Goal: Information Seeking & Learning: Find specific fact

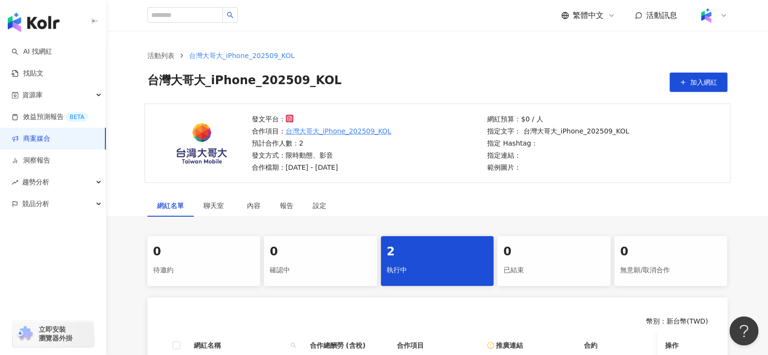
click at [115, 123] on div "發文平台： 合作項目： 台灣大哥大_iPhone_202509_KOL 預計合作人數：2 發文方式：限時動態、影音 合作檔期：[DATE] - [DATE] …" at bounding box center [436, 148] width 661 height 91
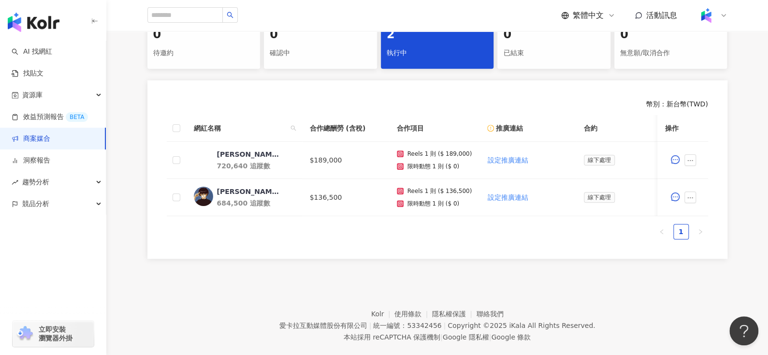
scroll to position [241, 0]
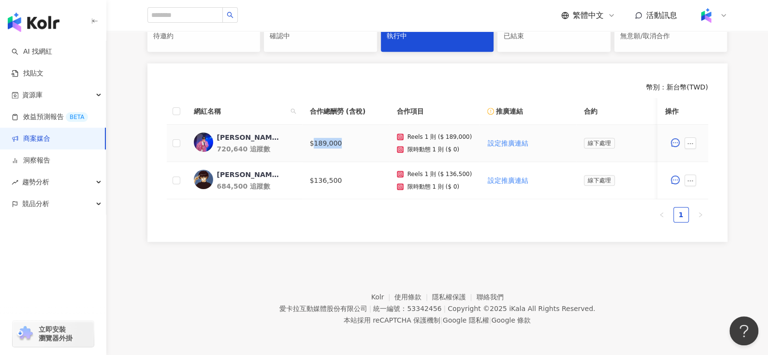
drag, startPoint x: 313, startPoint y: 132, endPoint x: 355, endPoint y: 130, distance: 41.6
click at [355, 130] on td "$189,000" at bounding box center [345, 143] width 87 height 37
copy td "189,000"
click at [234, 132] on div "[PERSON_NAME]" at bounding box center [248, 137] width 63 height 10
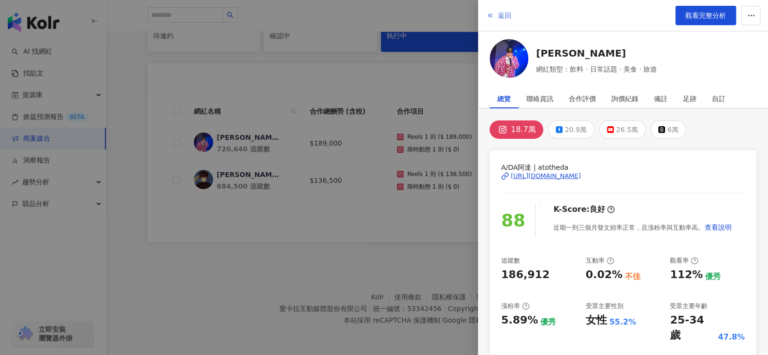
click at [499, 12] on span "返回" at bounding box center [505, 16] width 14 height 8
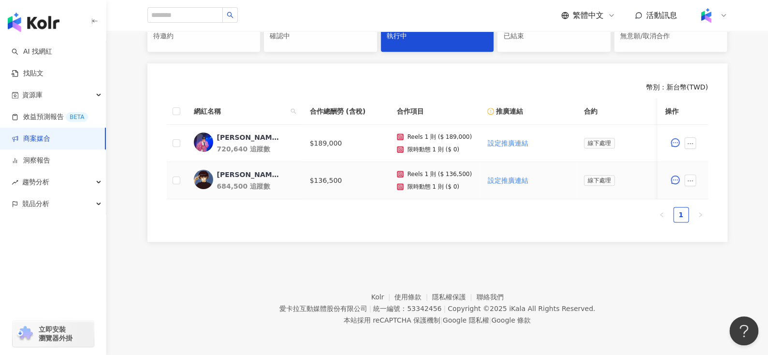
click at [230, 170] on div "[PERSON_NAME]" at bounding box center [248, 175] width 63 height 10
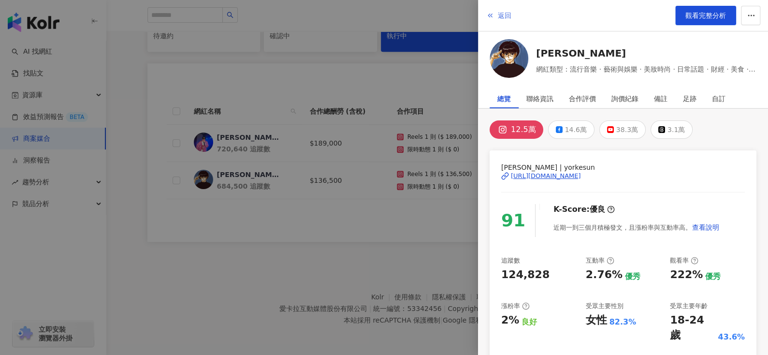
click at [503, 12] on span "返回" at bounding box center [505, 16] width 14 height 8
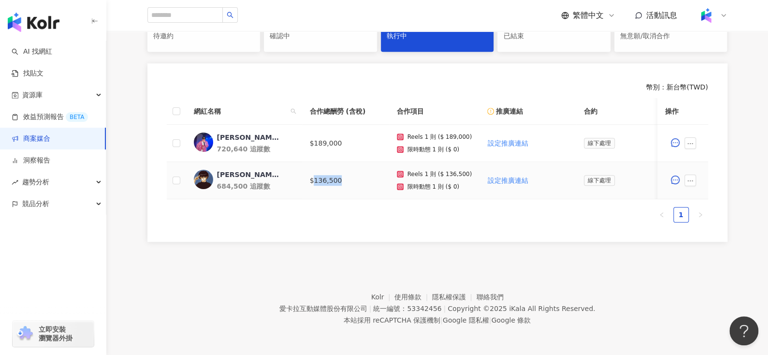
drag, startPoint x: 312, startPoint y: 173, endPoint x: 377, endPoint y: 172, distance: 64.8
click at [377, 172] on td "$136,500" at bounding box center [345, 180] width 87 height 37
copy td "136,500"
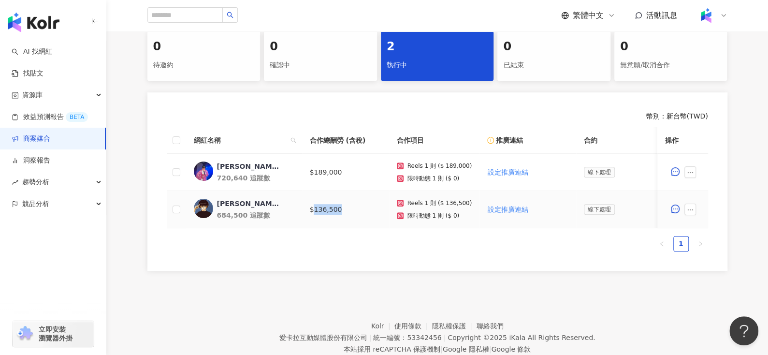
scroll to position [207, 0]
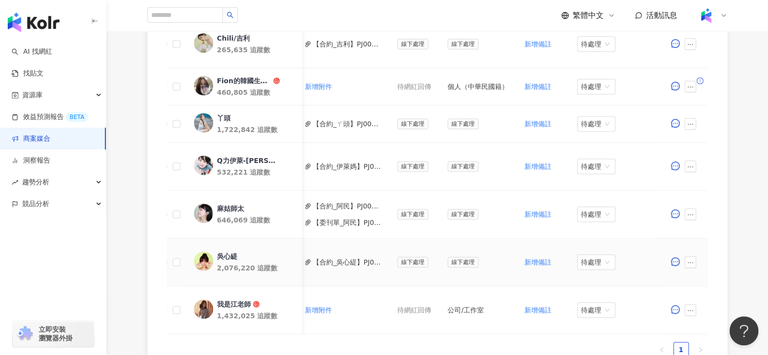
scroll to position [0, 434]
click at [342, 264] on button "【合約_吳心緹】PJ0001245_Loreal_ACD_SKC_Y25_KOL_萊雅合作備忘錄.pdf" at bounding box center [347, 262] width 69 height 11
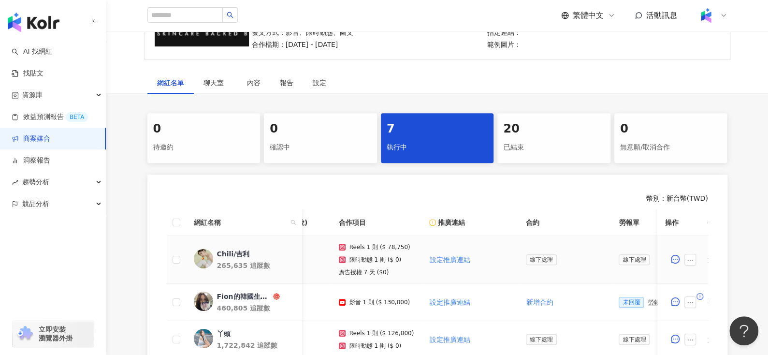
scroll to position [0, 0]
